Goal: Task Accomplishment & Management: Complete application form

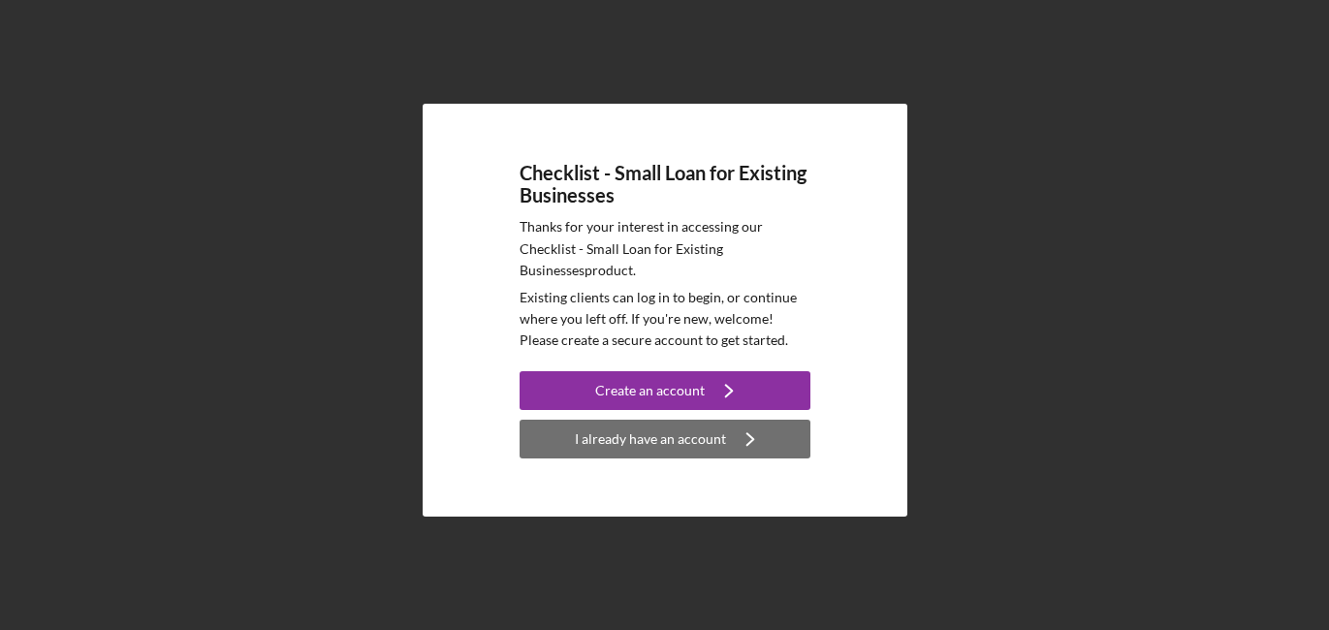
click at [658, 433] on div "I already have an account" at bounding box center [650, 439] width 151 height 39
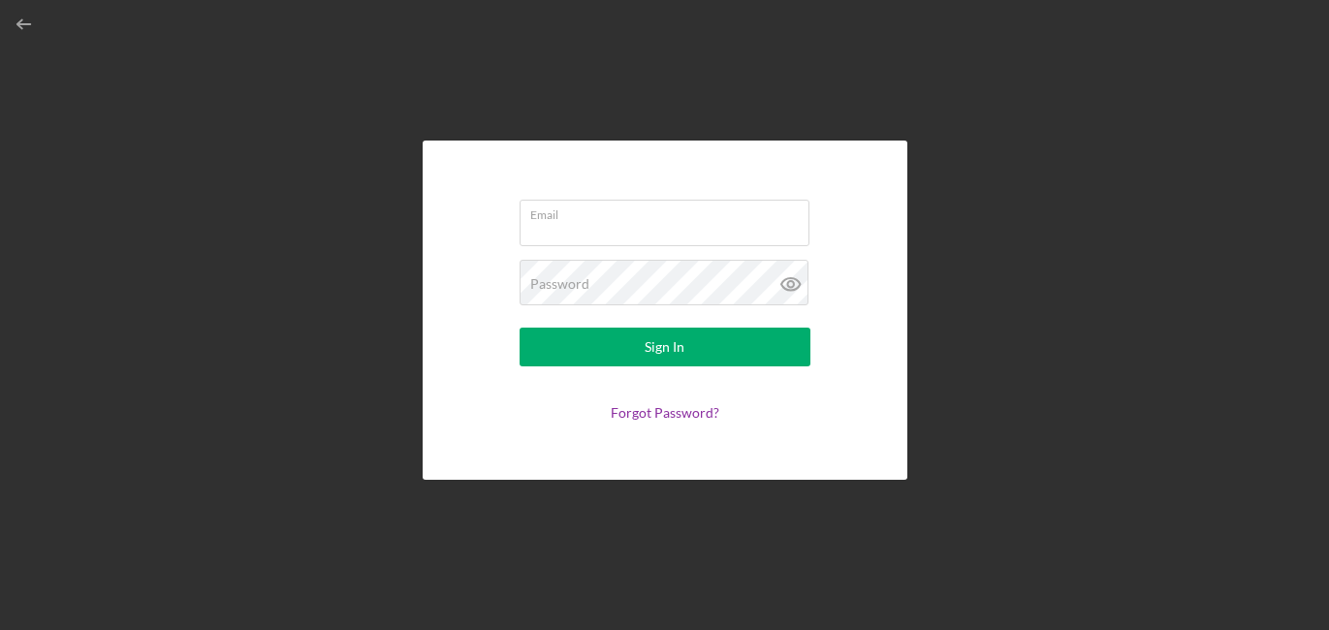
type input "[EMAIL_ADDRESS][DOMAIN_NAME]"
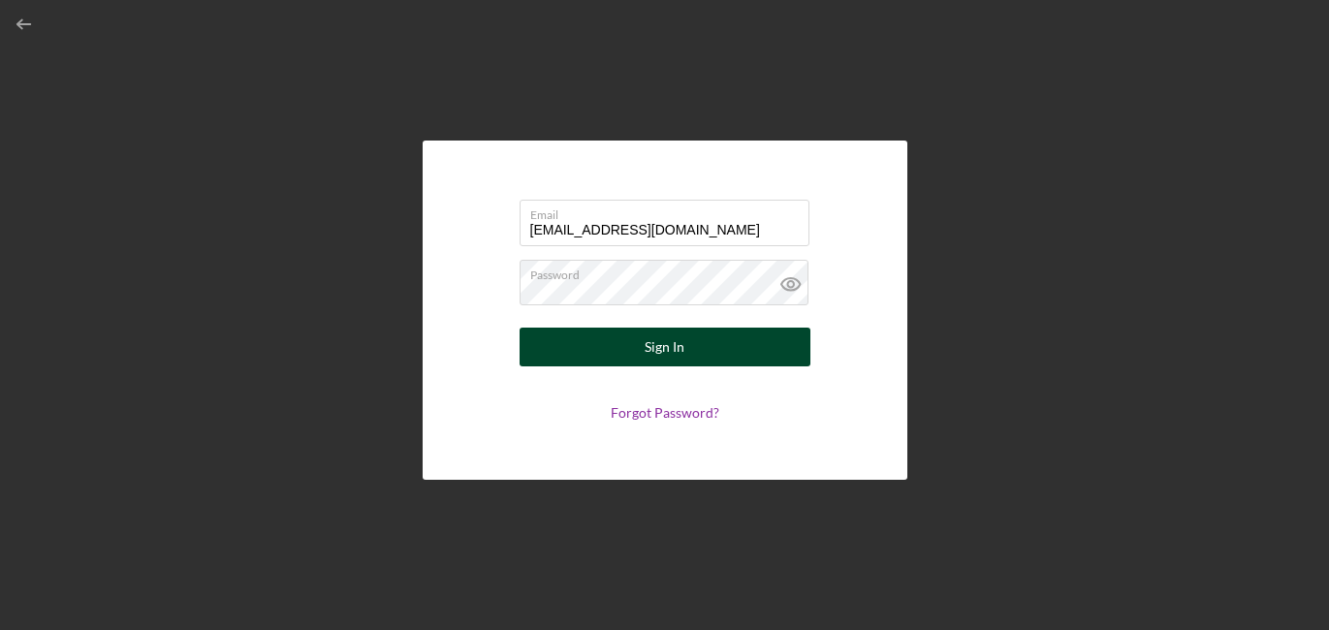
click at [638, 347] on button "Sign In" at bounding box center [665, 347] width 291 height 39
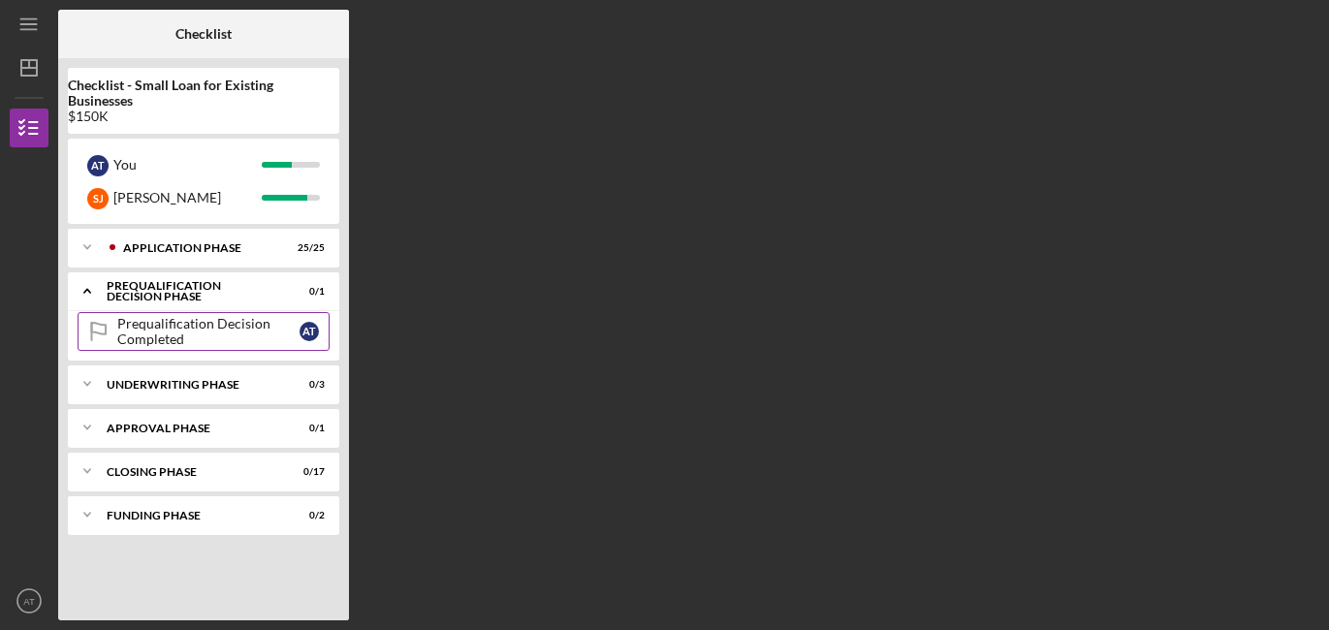
click at [158, 326] on div "Prequalification Decision Completed" at bounding box center [208, 331] width 182 height 31
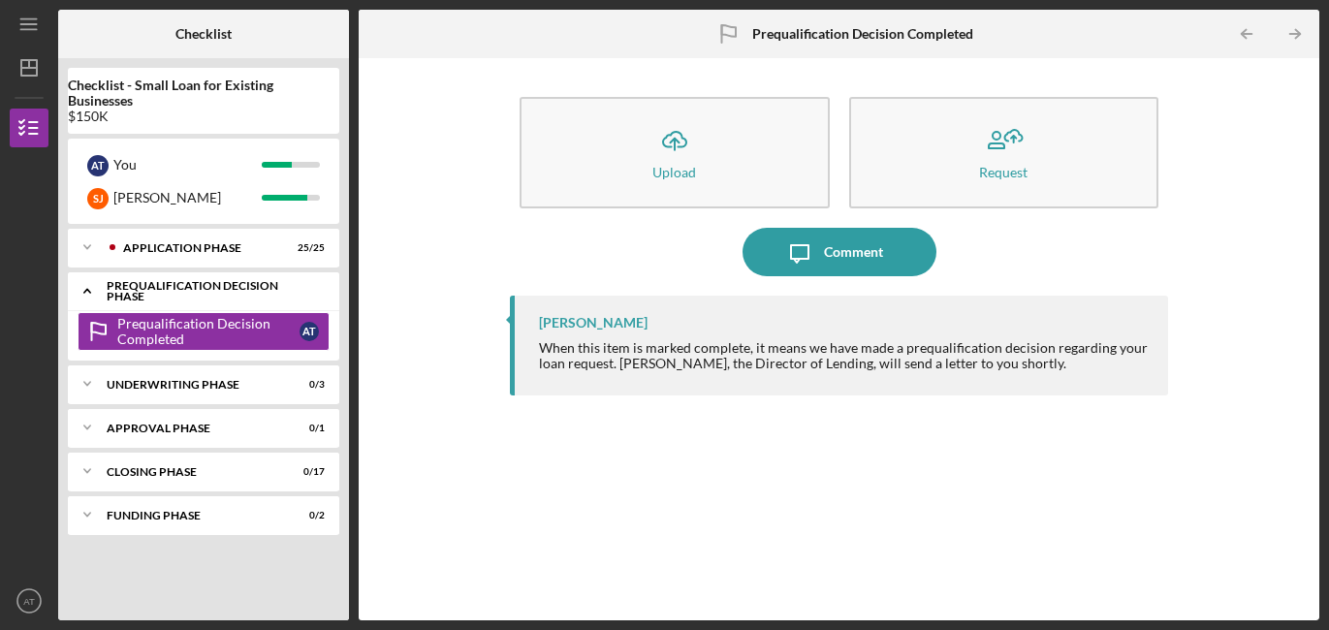
click at [269, 290] on div "Prequalification Decision Phase" at bounding box center [211, 291] width 208 height 22
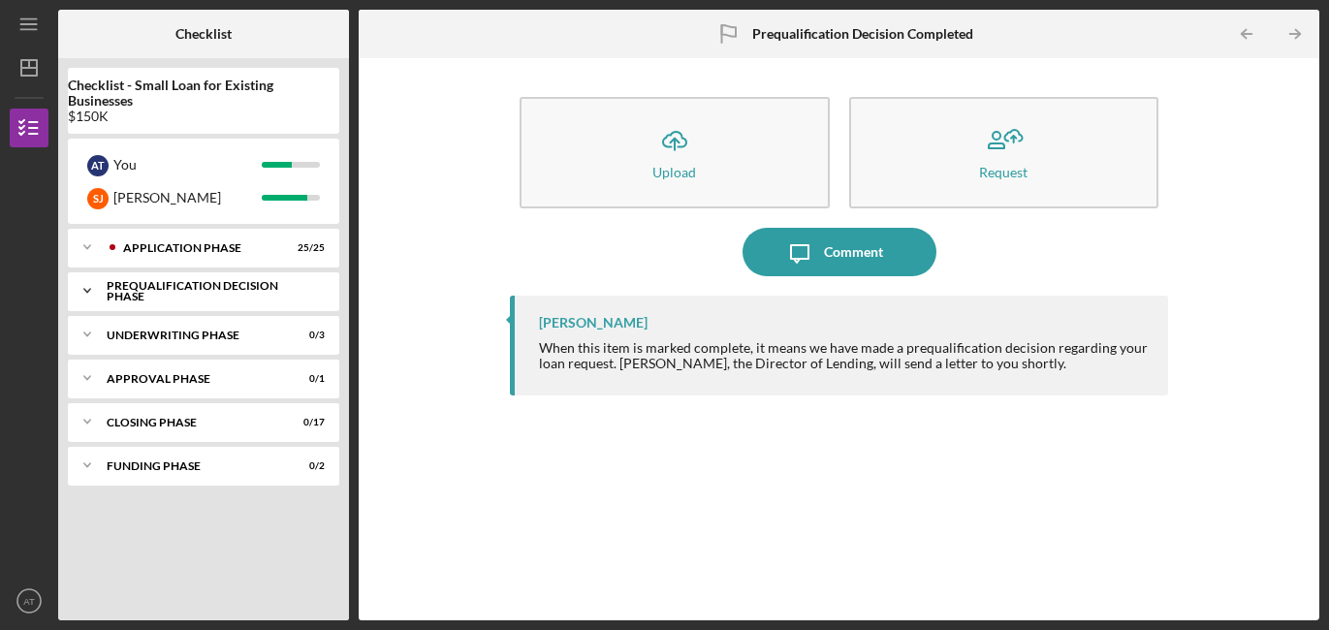
click at [269, 290] on div "Prequalification Decision Phase" at bounding box center [211, 291] width 208 height 22
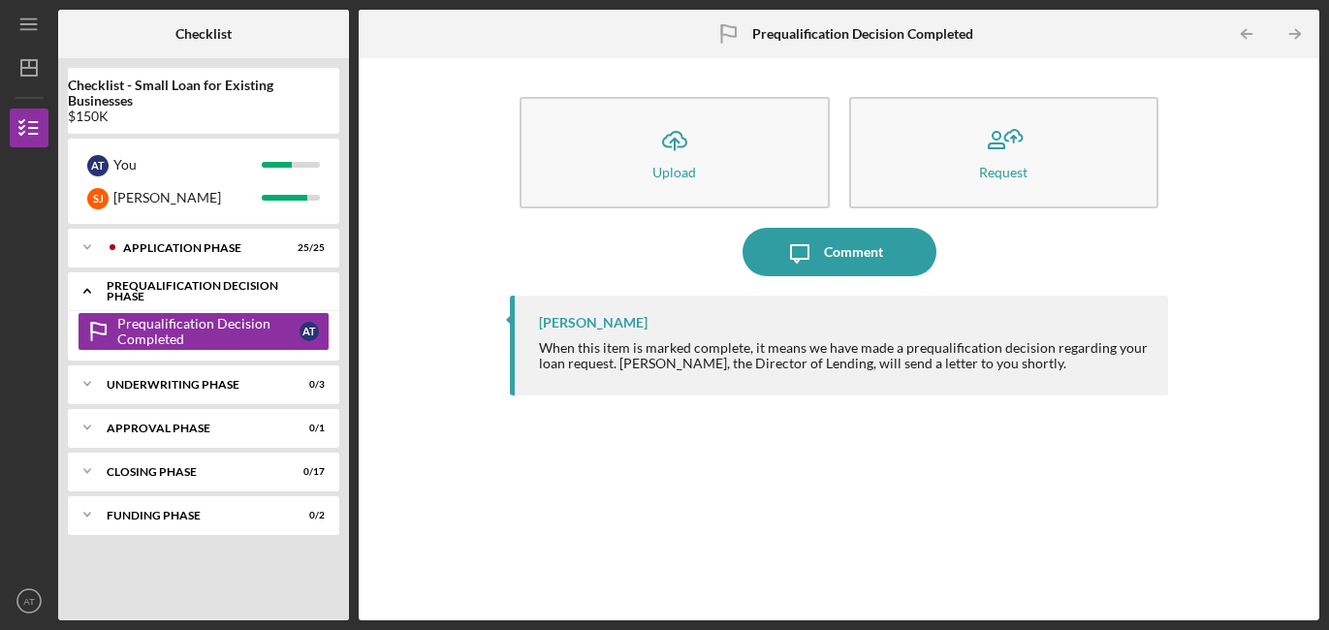
drag, startPoint x: 210, startPoint y: 295, endPoint x: 229, endPoint y: 284, distance: 21.3
click at [226, 285] on div "Icon/Expander Prequalification Decision Phase 0 / 1" at bounding box center [203, 291] width 271 height 40
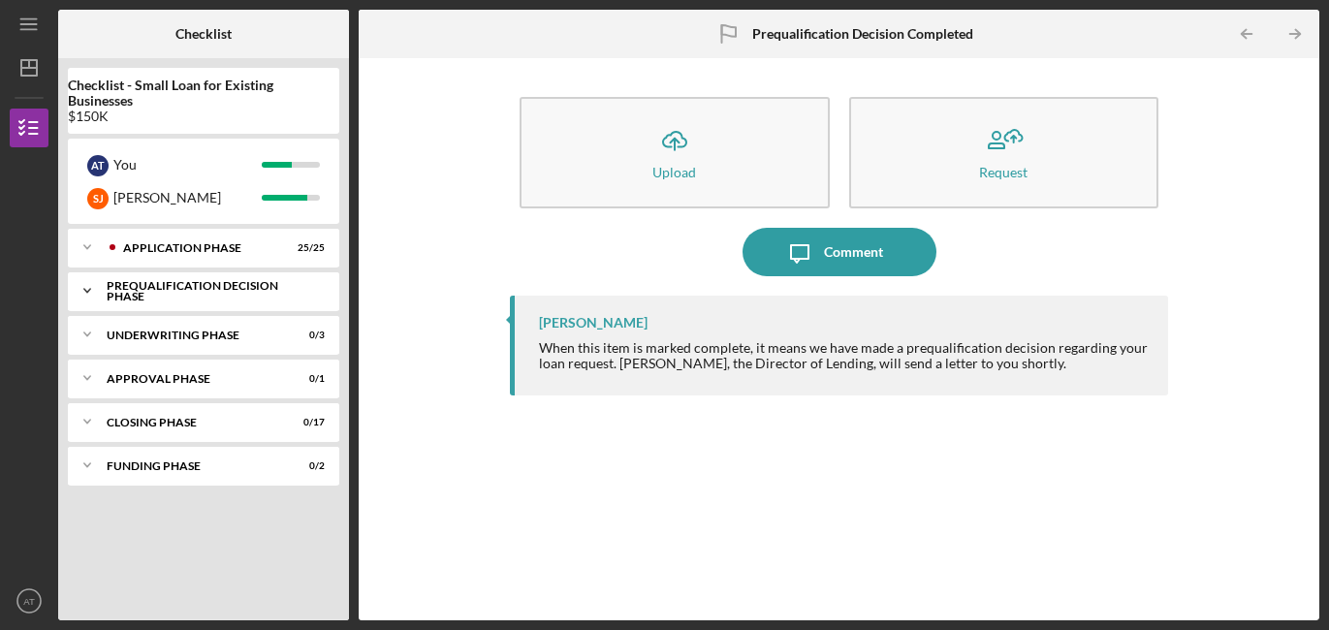
drag, startPoint x: 229, startPoint y: 284, endPoint x: 211, endPoint y: 314, distance: 34.8
